Goal: Find specific page/section: Find specific page/section

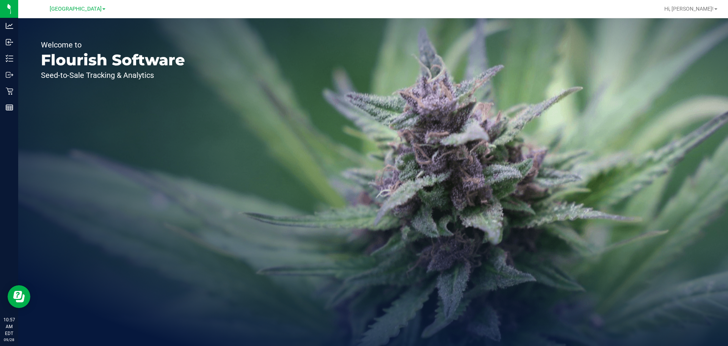
drag, startPoint x: 480, startPoint y: 291, endPoint x: 480, endPoint y: 305, distance: 14.8
click at [480, 305] on div "Welcome to Flourish Software Seed-to-Sale Tracking & Analytics" at bounding box center [373, 181] width 710 height 327
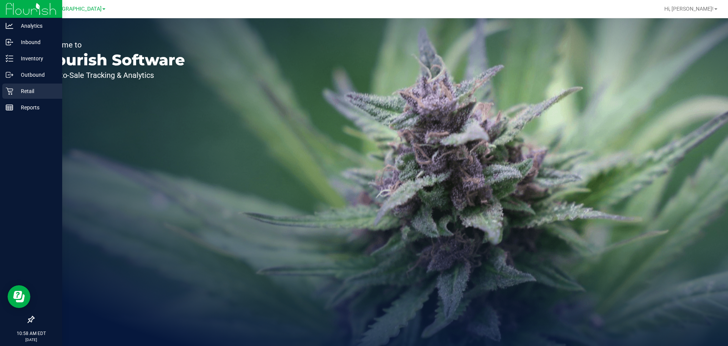
click at [9, 96] on div "Retail" at bounding box center [32, 90] width 60 height 15
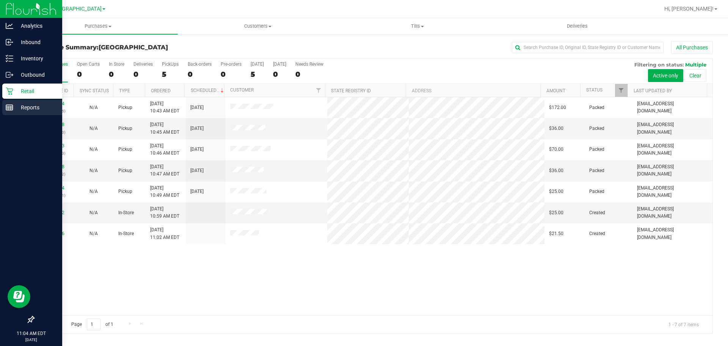
click at [0, 101] on link "Reports" at bounding box center [31, 108] width 62 height 16
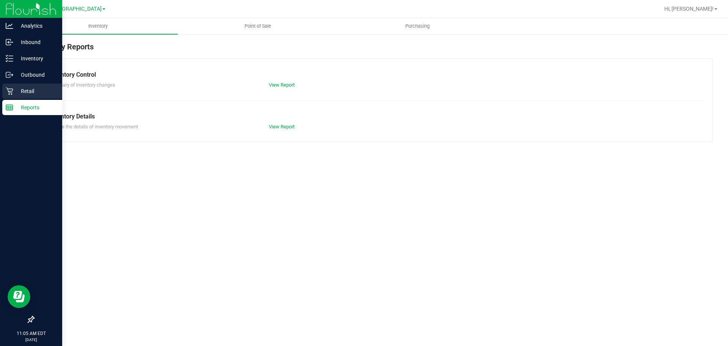
click at [17, 93] on p "Retail" at bounding box center [36, 90] width 46 height 9
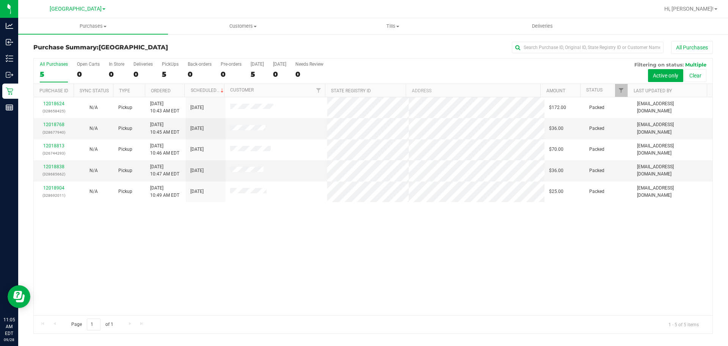
click at [129, 278] on div "12018624 (328658425) N/A Pickup [DATE] 10:43 AM EDT 9/28/2025 $172.00 Packed [E…" at bounding box center [373, 206] width 679 height 218
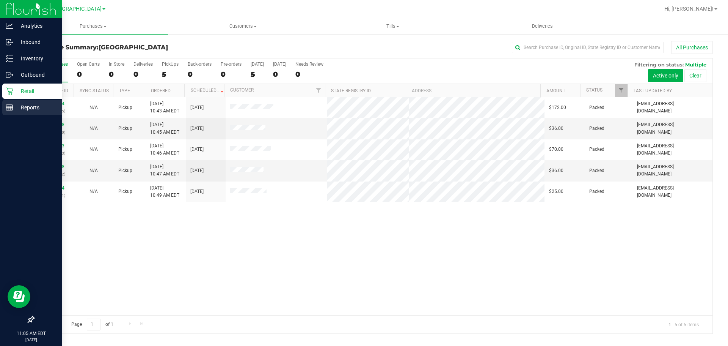
click at [16, 104] on p "Reports" at bounding box center [36, 107] width 46 height 9
